Goal: Task Accomplishment & Management: Complete application form

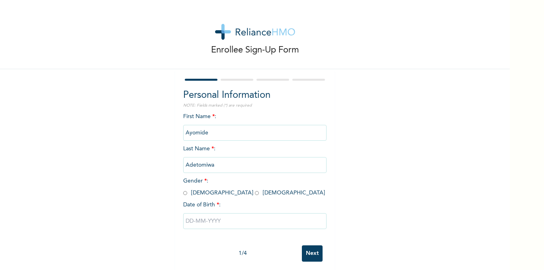
click at [179, 195] on div "Personal Information NOTE: Fields marked (*) are required First Name * : [PERSO…" at bounding box center [254, 171] width 159 height 205
click at [183, 194] on input "radio" at bounding box center [185, 194] width 4 height 8
radio input "true"
click at [194, 224] on input "text" at bounding box center [254, 221] width 143 height 16
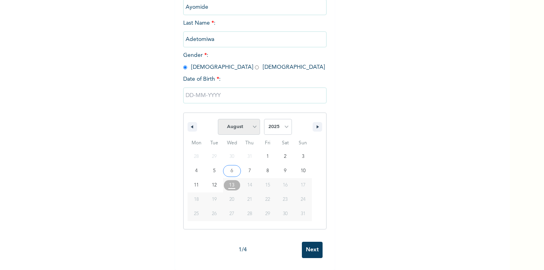
click at [251, 121] on select "January February March April May June July August September October November De…" at bounding box center [239, 127] width 42 height 16
click at [218, 119] on select "January February March April May June July August September October November De…" at bounding box center [239, 127] width 42 height 16
select select "7"
click at [272, 119] on select "2025 2024 2023 2022 2021 2020 2019 2018 2017 2016 2015 2014 2013 2012 2011 2010…" at bounding box center [278, 127] width 28 height 16
select select "1995"
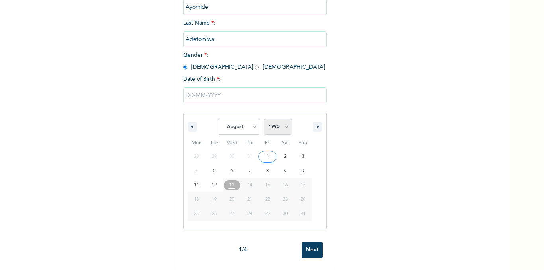
click at [264, 119] on select "2025 2024 2023 2022 2021 2020 2019 2018 2017 2016 2015 2014 2013 2012 2011 2010…" at bounding box center [278, 127] width 28 height 16
click at [234, 124] on select "January February March April May June July August September October November De…" at bounding box center [239, 127] width 42 height 16
select select "10"
click at [218, 119] on select "January February March April May June July August September October November De…" at bounding box center [239, 127] width 42 height 16
type input "[DATE]"
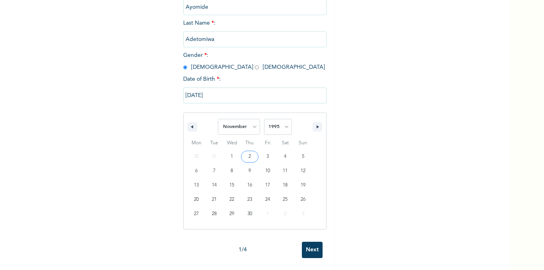
scroll to position [10, 0]
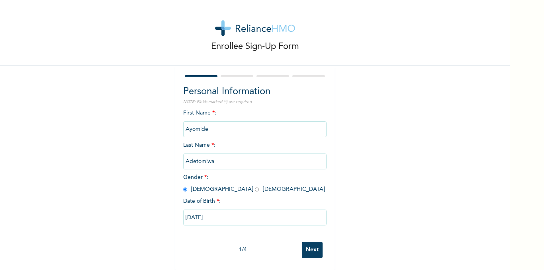
click at [306, 248] on input "Next" at bounding box center [312, 250] width 21 height 16
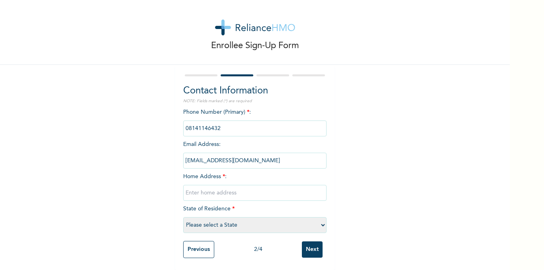
click at [223, 186] on input "text" at bounding box center [254, 193] width 143 height 16
type input "[STREET_ADDRESS][PERSON_NAME]. [GEOGRAPHIC_DATA]"
click at [249, 227] on select "Please select a State [PERSON_NAME] (FCT) [PERSON_NAME] Ibom [GEOGRAPHIC_DATA] …" at bounding box center [254, 225] width 143 height 16
select select "25"
click at [183, 217] on select "Please select a State [PERSON_NAME] (FCT) [PERSON_NAME] Ibom [GEOGRAPHIC_DATA] …" at bounding box center [254, 225] width 143 height 16
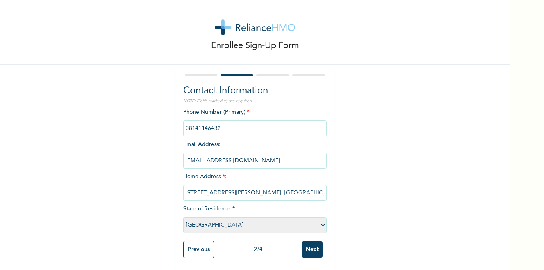
scroll to position [10, 0]
click at [311, 247] on input "Next" at bounding box center [312, 250] width 21 height 16
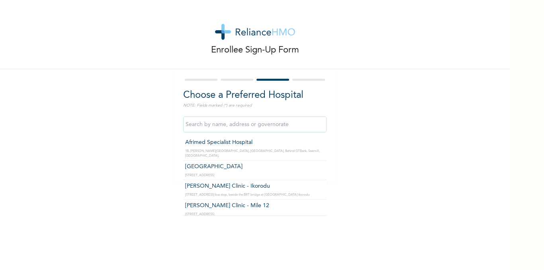
click at [216, 128] on input "text" at bounding box center [254, 125] width 143 height 16
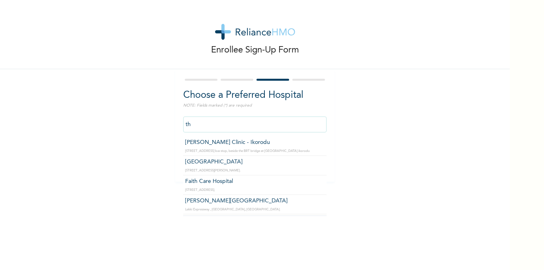
type input "t"
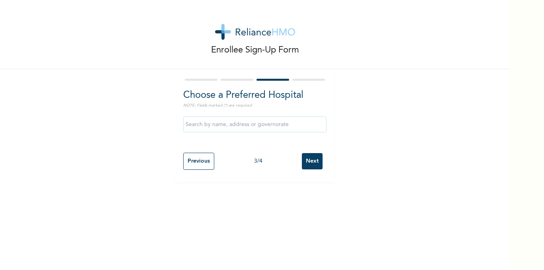
click at [120, 124] on div "Enrollee Sign-Up Form Choose a Preferred Hospital NOTE: Fields marked (*) are r…" at bounding box center [255, 91] width 510 height 182
click at [194, 120] on input "text" at bounding box center [254, 125] width 143 height 16
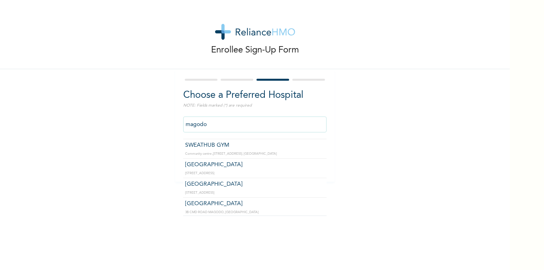
scroll to position [116, 0]
type input "magodo"
